Goal: Navigation & Orientation: Understand site structure

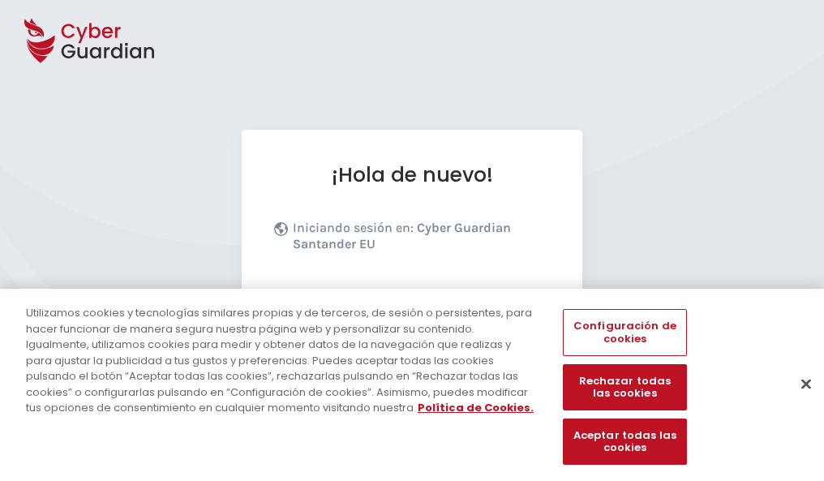
scroll to position [199, 0]
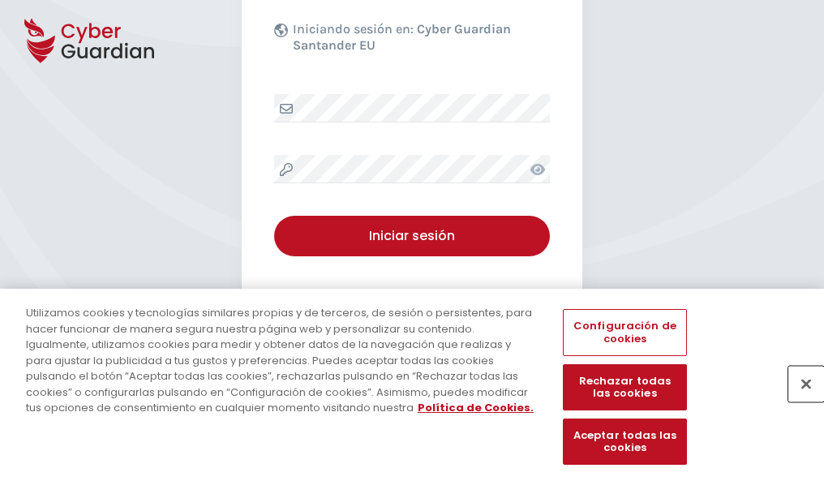
click at [798, 401] on button "Cerrar" at bounding box center [807, 384] width 36 height 36
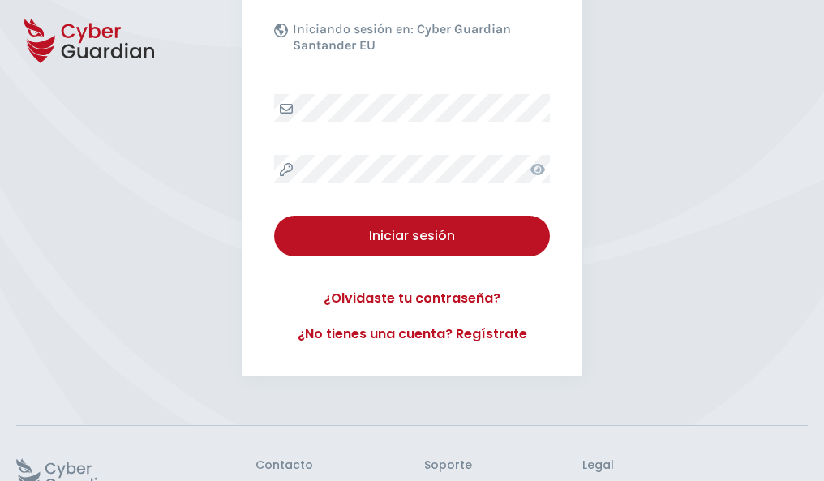
scroll to position [316, 0]
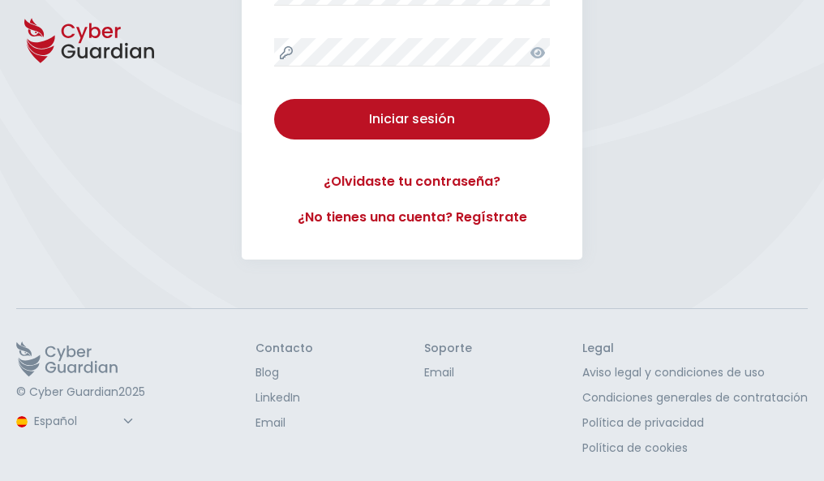
click at [274, 99] on button "Iniciar sesión" at bounding box center [412, 119] width 276 height 41
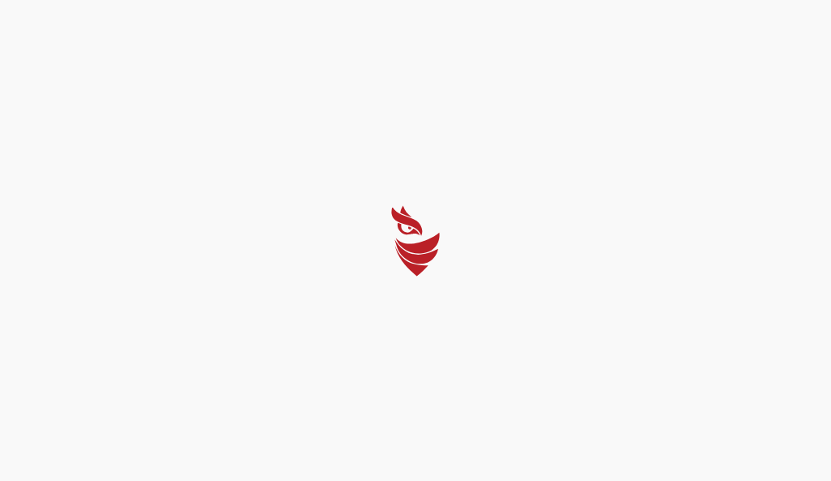
select select "English"
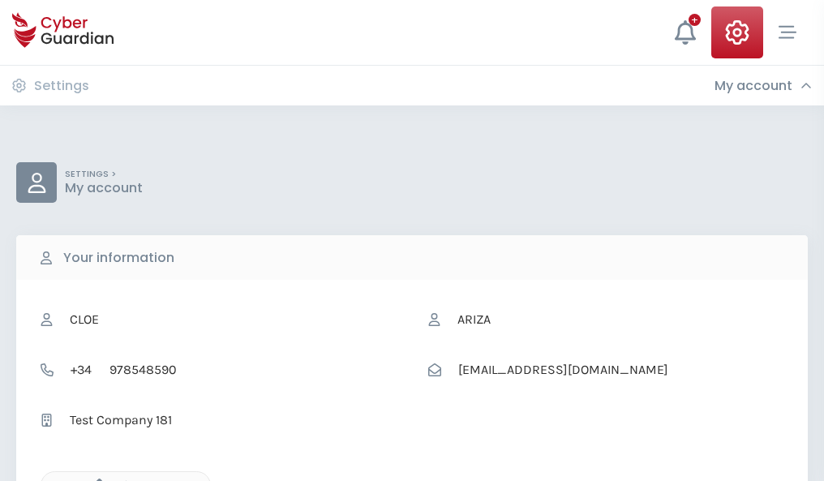
click at [95, 480] on icon "button" at bounding box center [95, 486] width 14 height 14
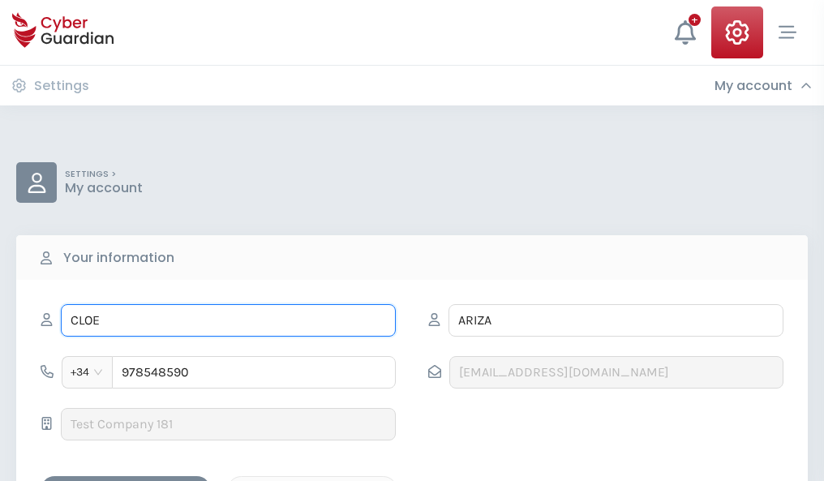
click at [228, 320] on input "CLOE" at bounding box center [228, 320] width 335 height 32
type input "C"
type input "Édgar"
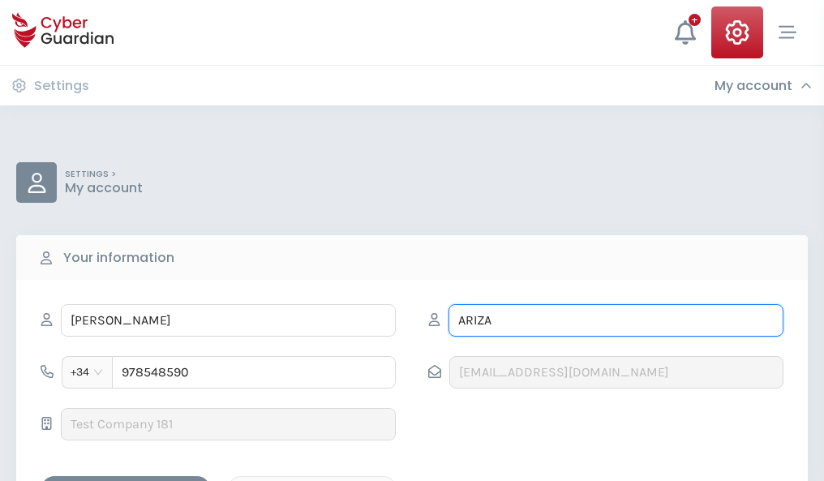
click at [616, 320] on input "ARIZA" at bounding box center [616, 320] width 335 height 32
type input "A"
type input "Huerta"
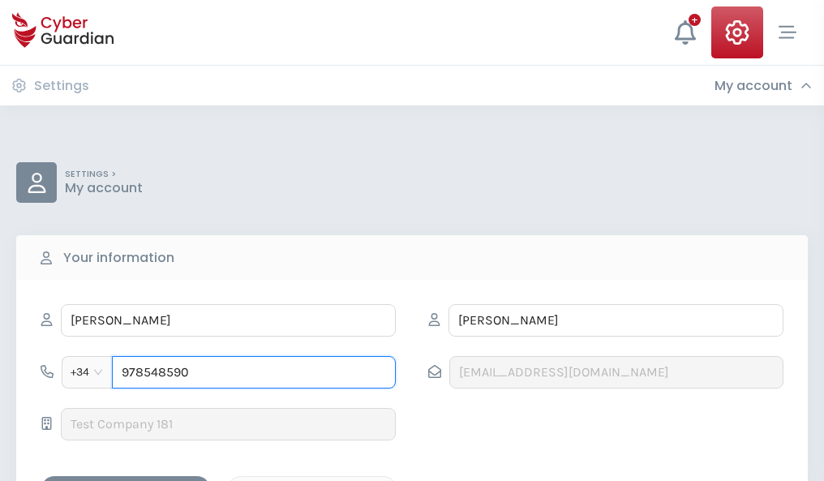
click at [254, 372] on input "978548590" at bounding box center [254, 372] width 284 height 32
type input "9"
type input "837330377"
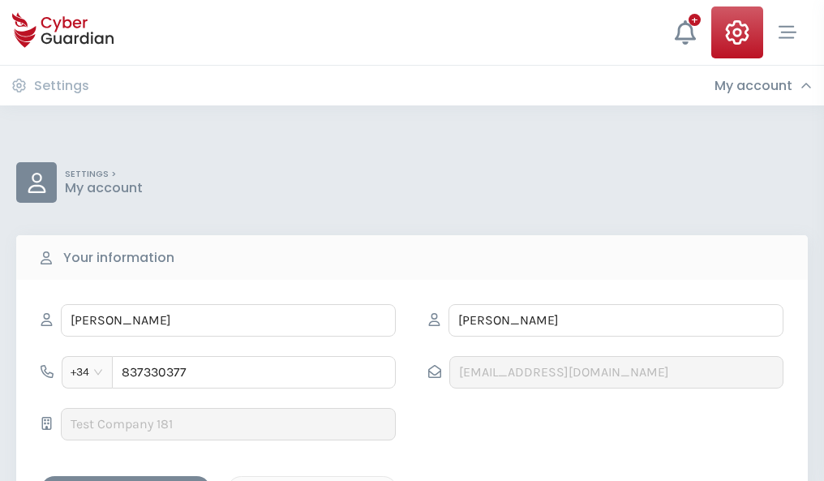
click at [126, 480] on div "Save changes" at bounding box center [126, 490] width 146 height 20
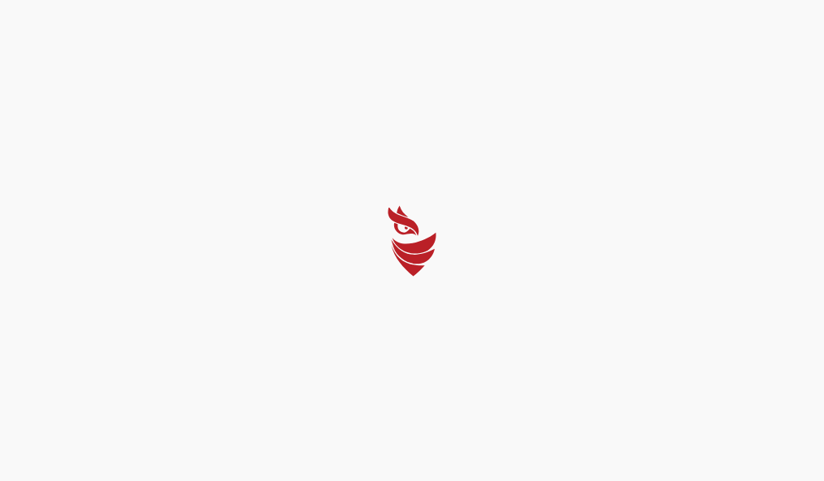
select select "English"
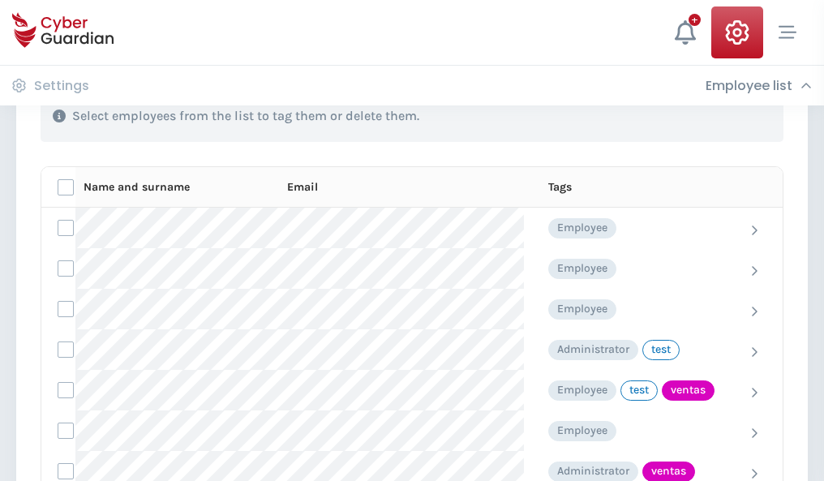
scroll to position [735, 0]
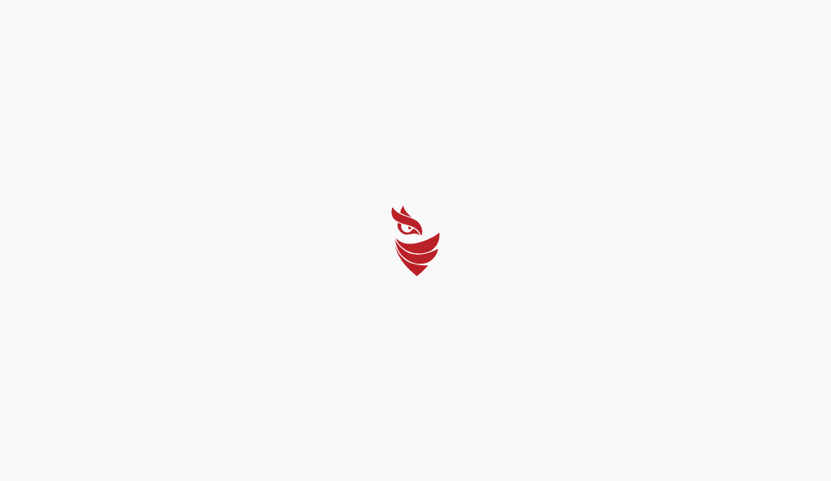
select select "English"
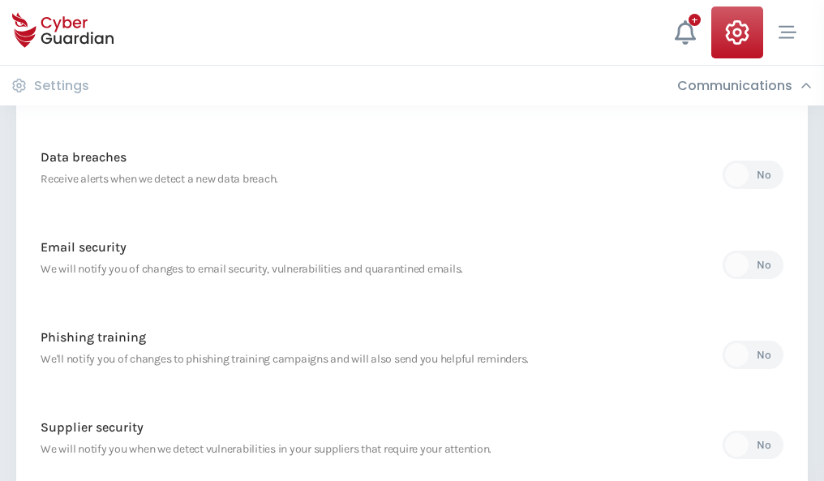
scroll to position [854, 0]
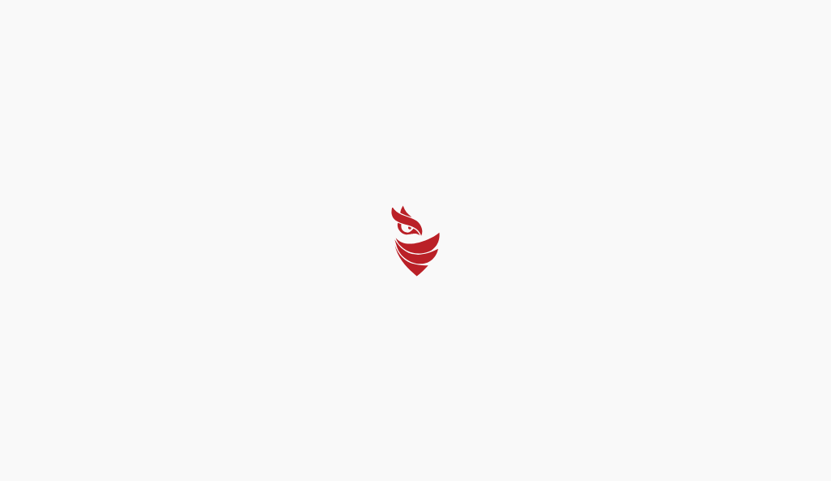
select select "English"
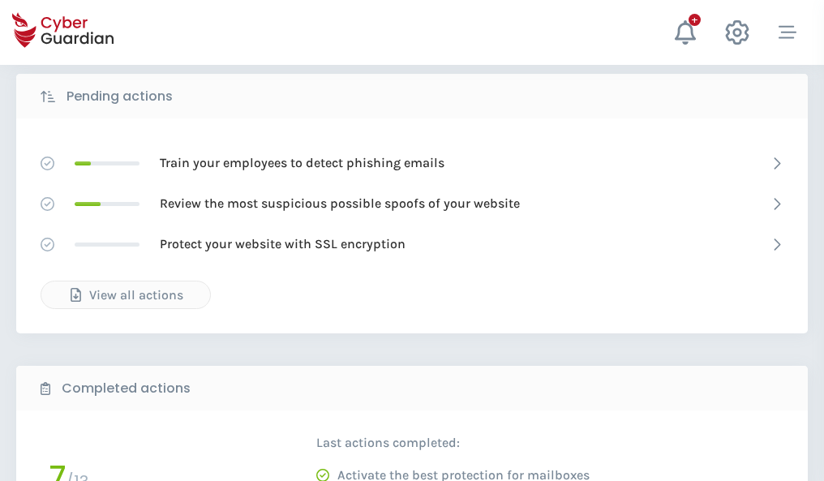
scroll to position [898, 0]
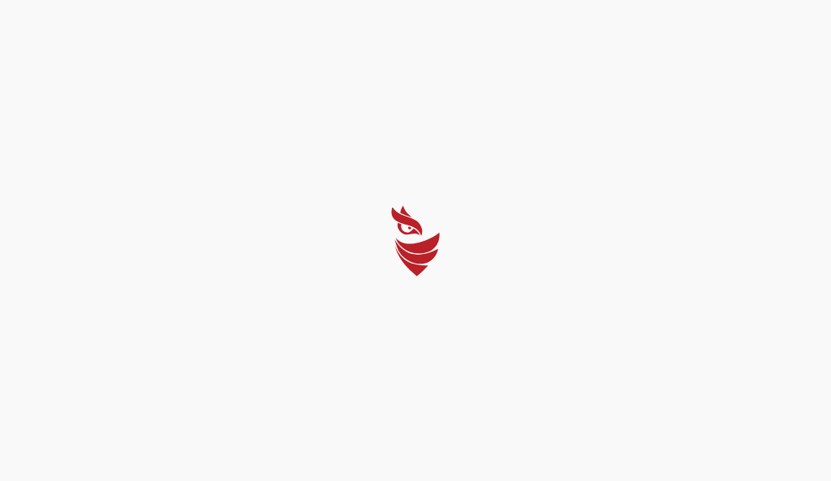
select select "English"
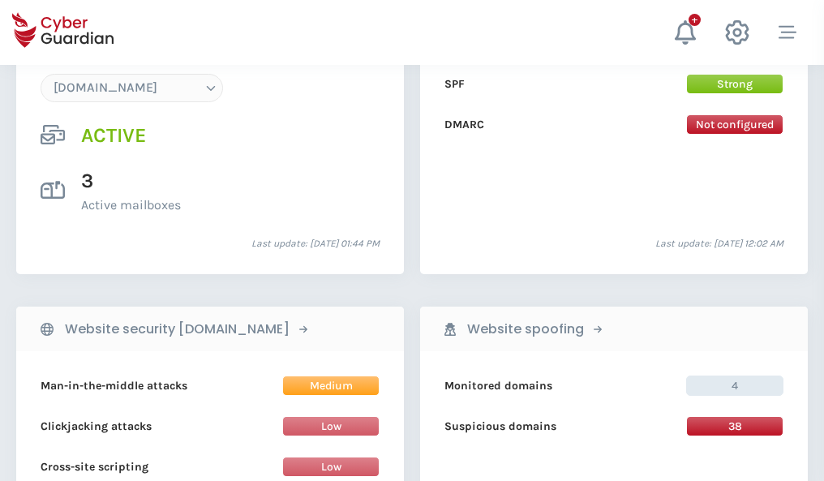
scroll to position [1728, 0]
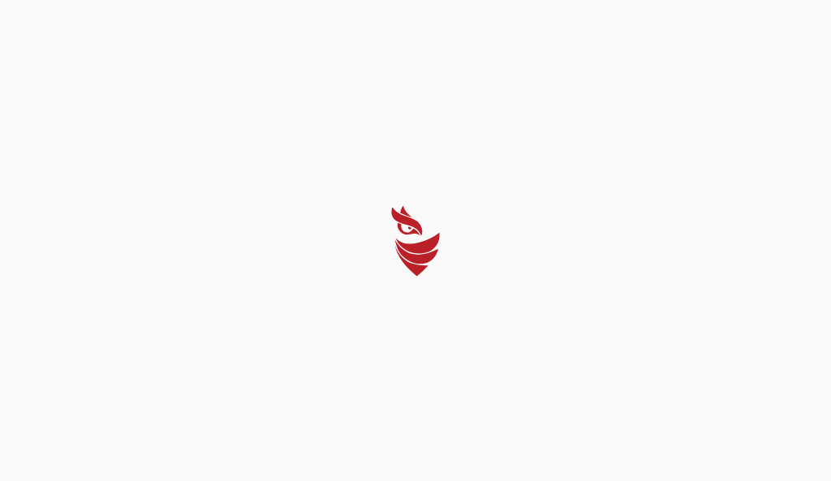
select select "English"
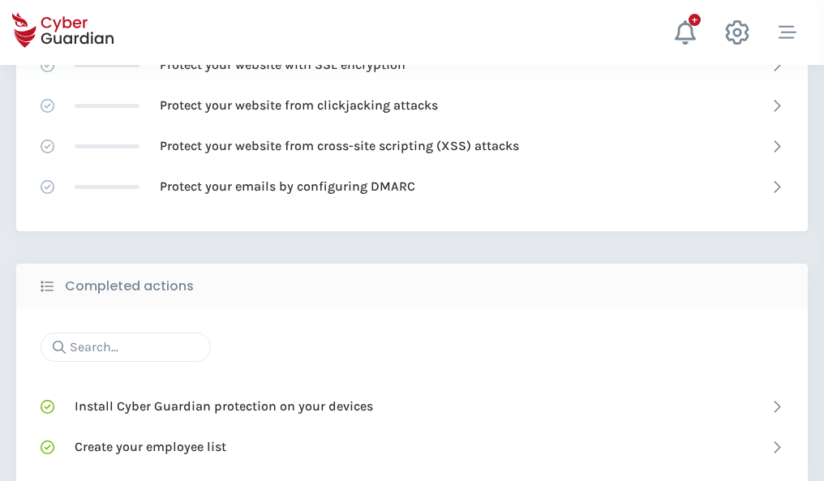
scroll to position [1081, 0]
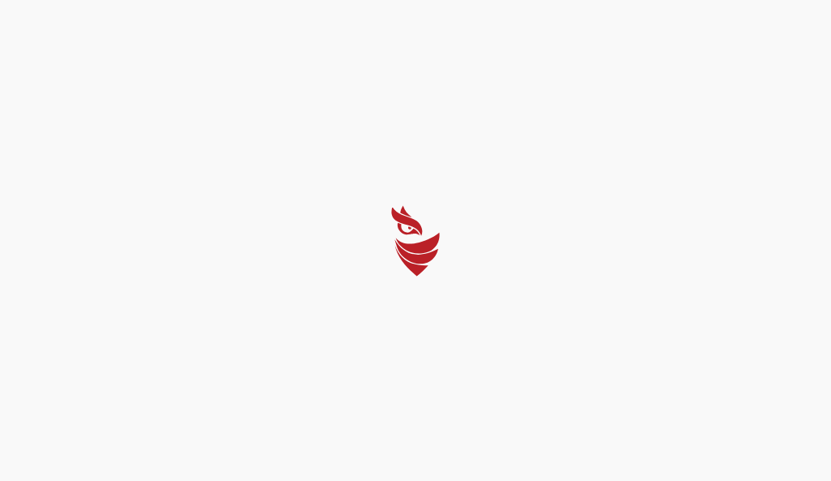
select select "English"
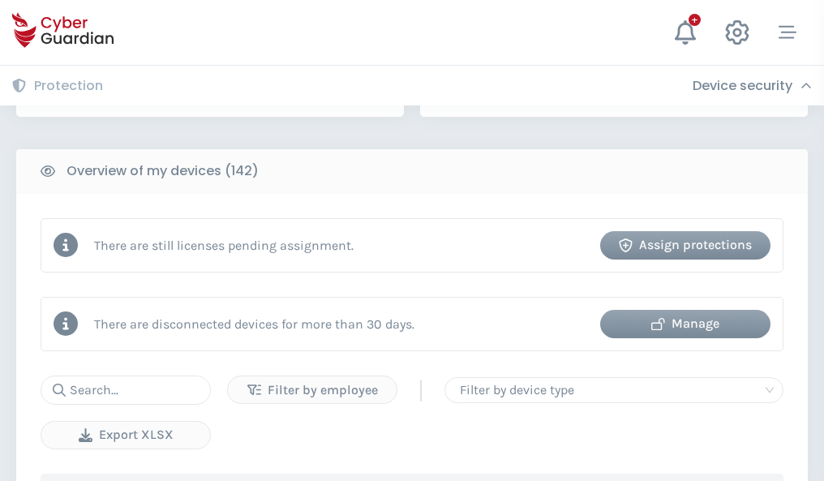
scroll to position [1572, 0]
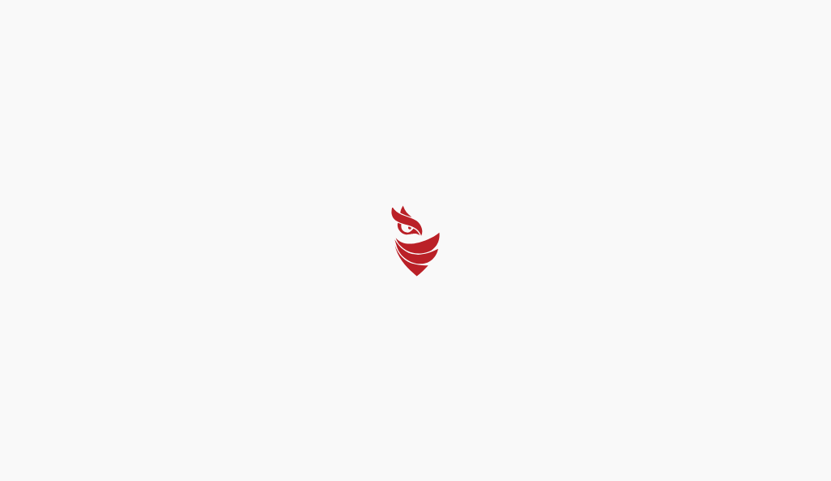
select select "English"
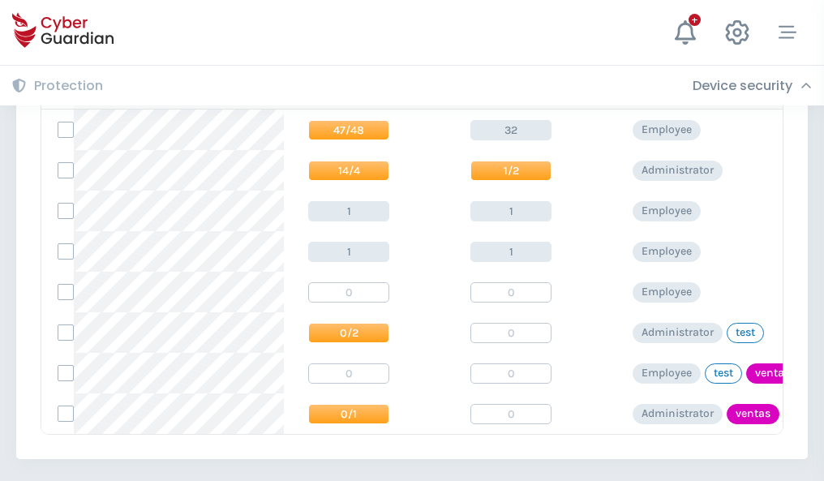
scroll to position [753, 0]
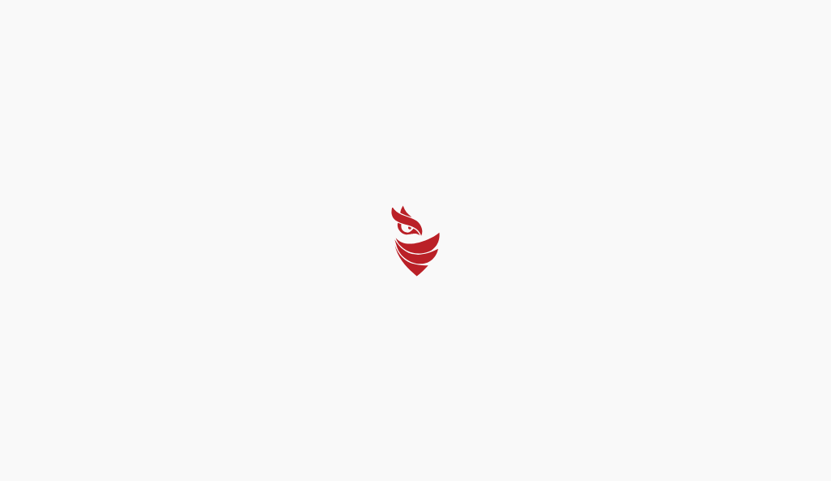
select select "English"
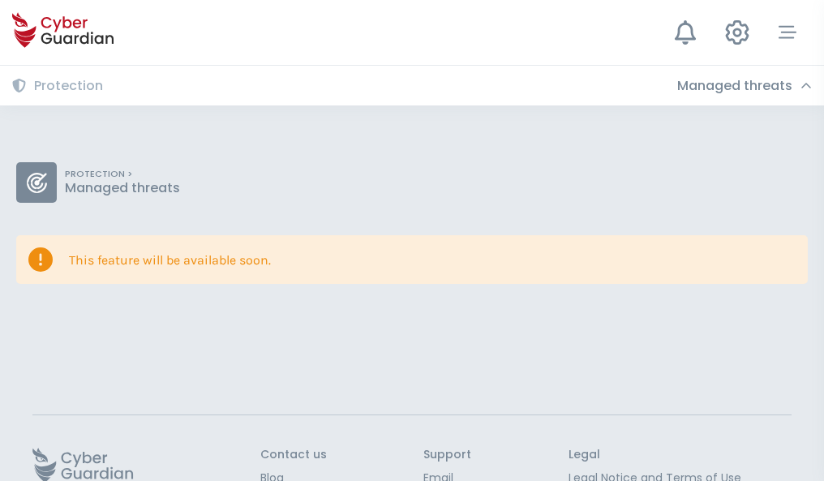
scroll to position [105, 0]
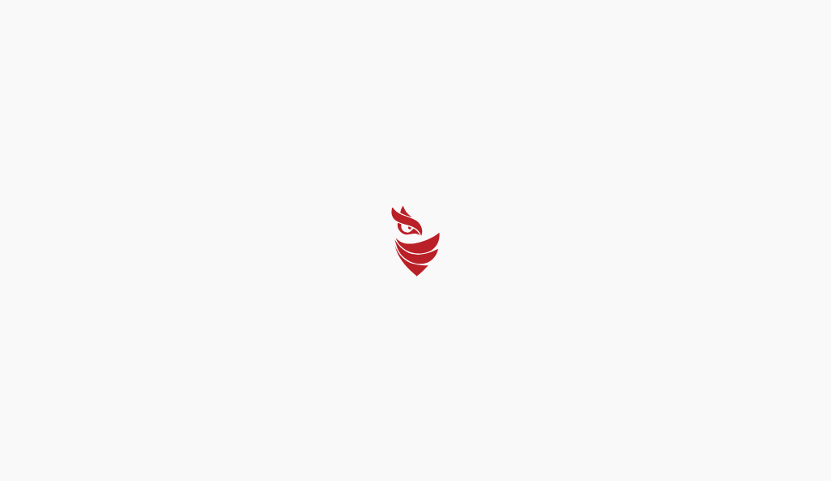
select select "English"
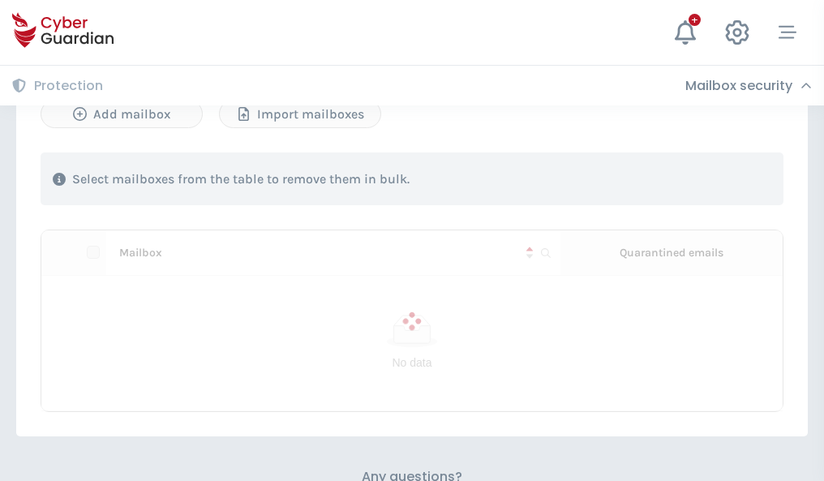
scroll to position [695, 0]
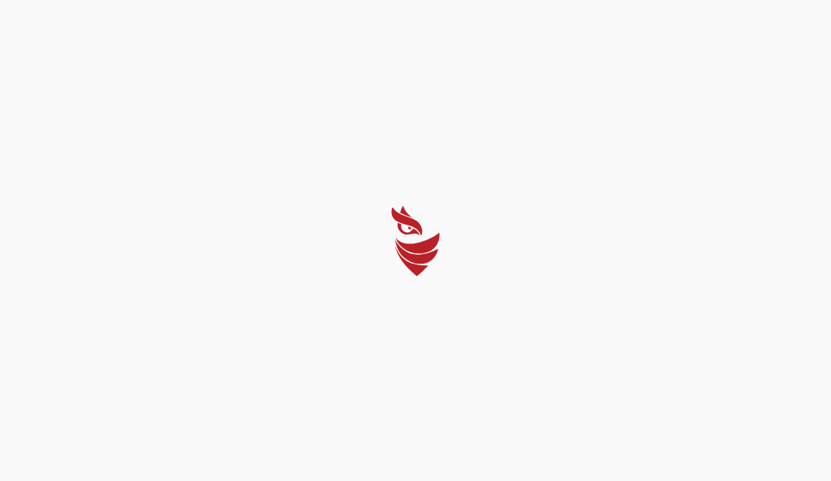
select select "English"
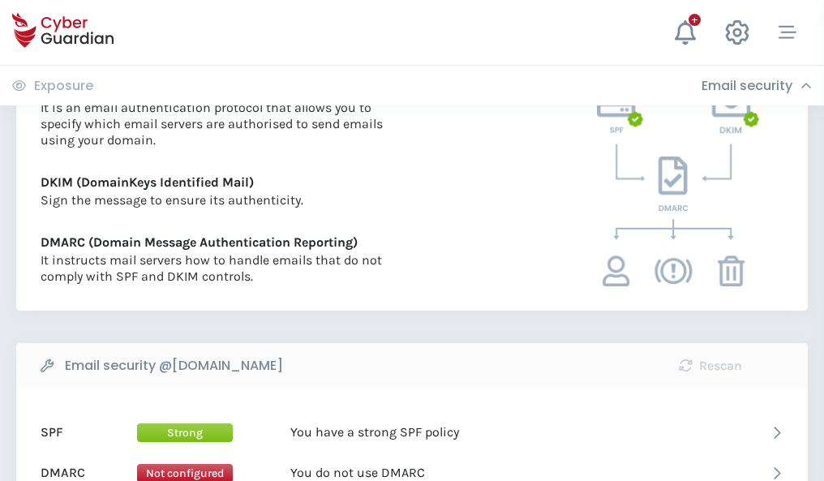
scroll to position [875, 0]
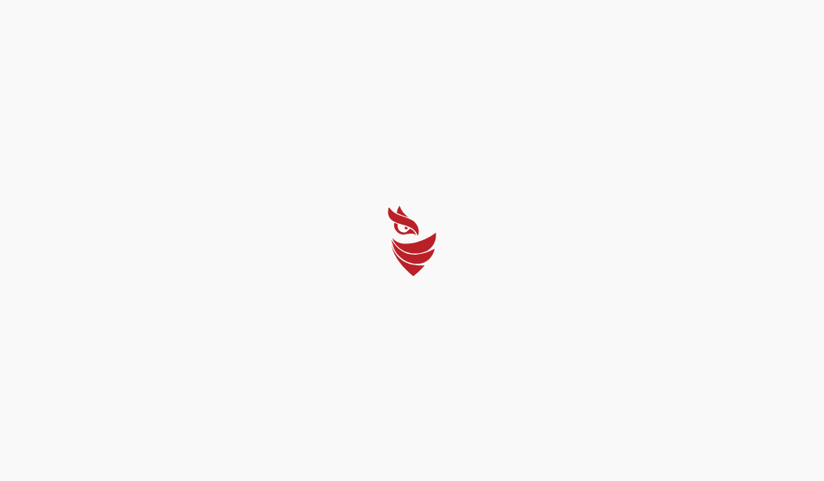
select select "English"
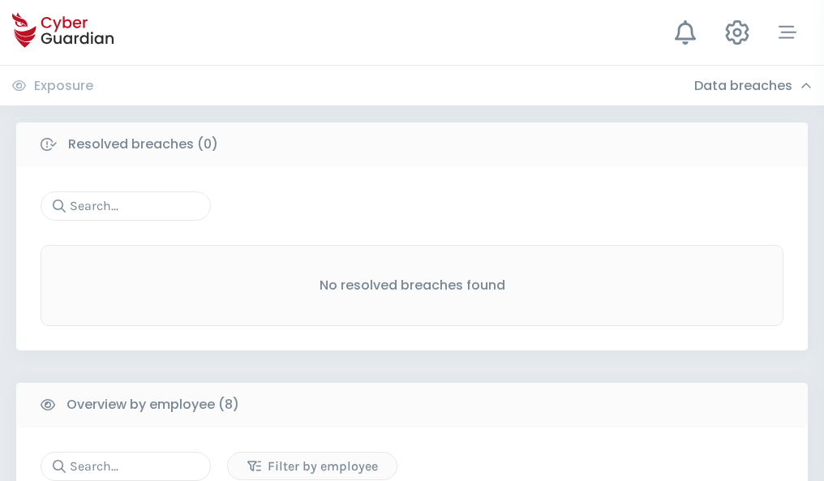
scroll to position [1383, 0]
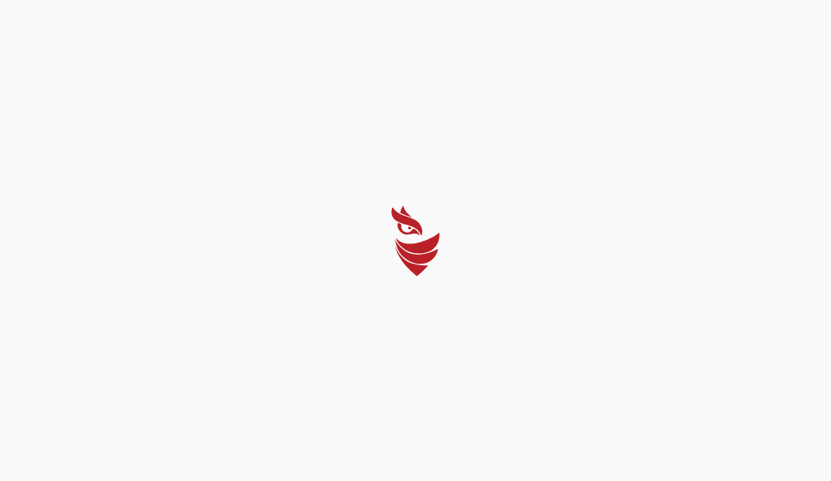
select select "English"
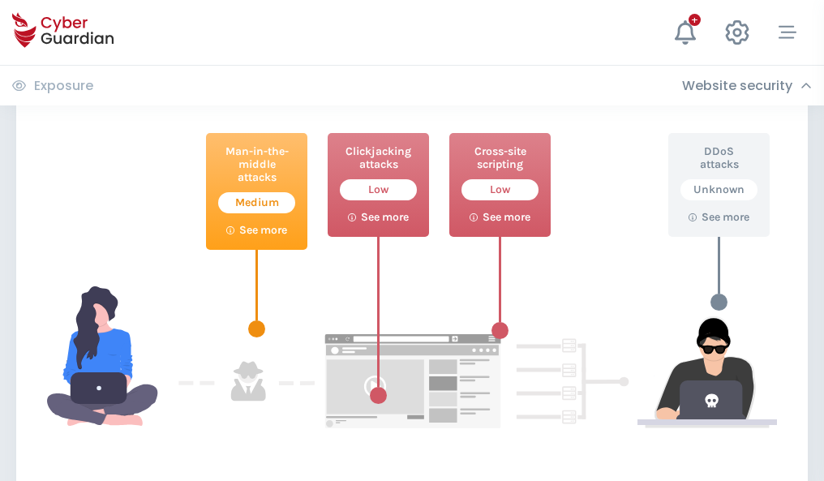
scroll to position [884, 0]
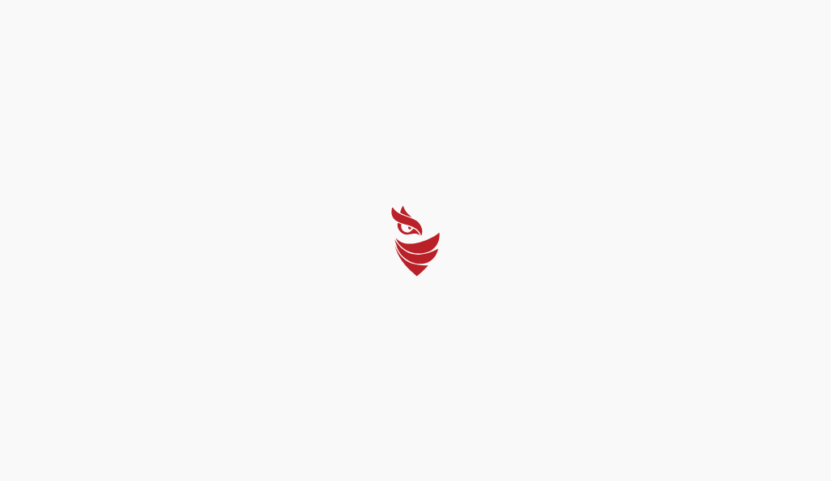
select select "English"
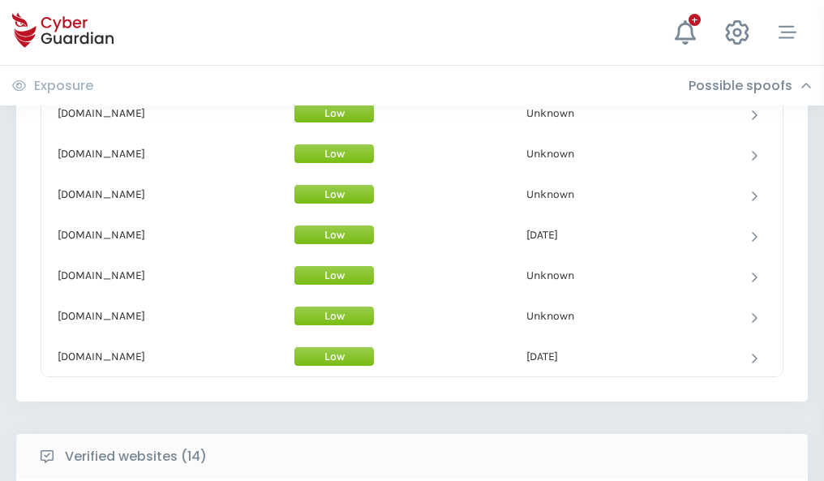
scroll to position [1582, 0]
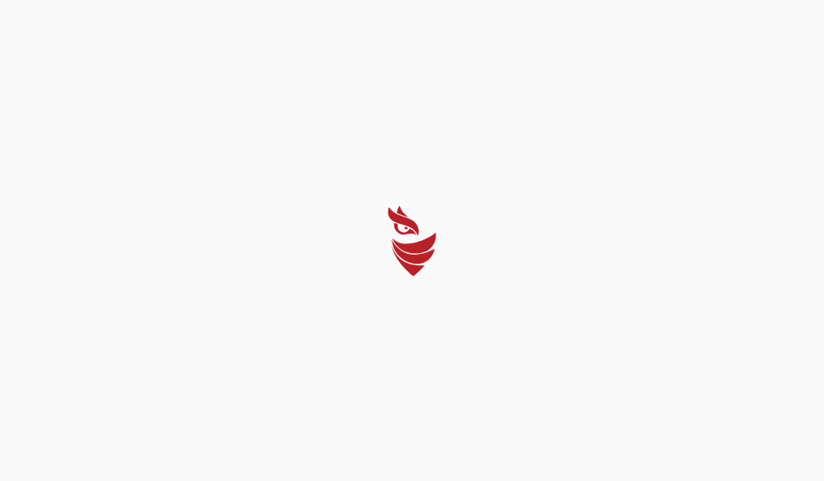
select select "English"
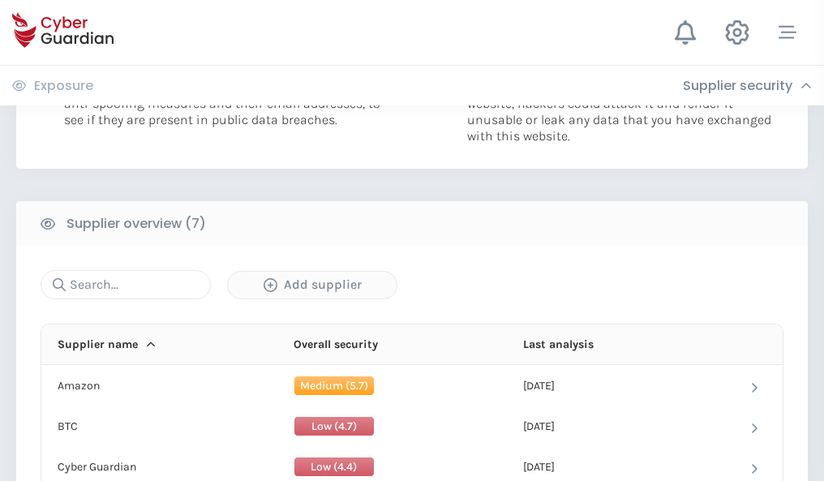
scroll to position [1051, 0]
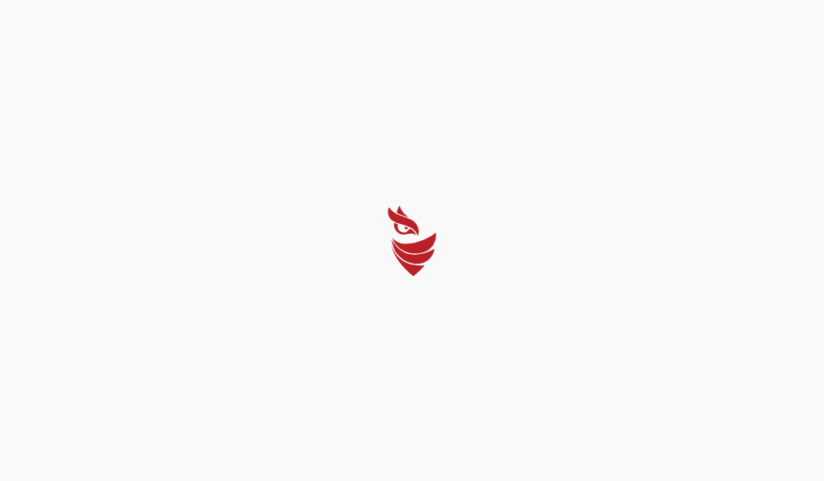
select select "English"
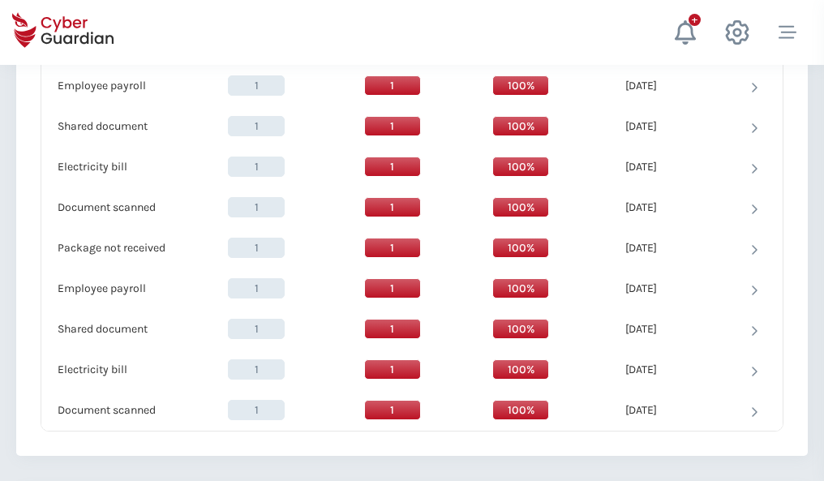
scroll to position [1663, 0]
